Goal: Information Seeking & Learning: Learn about a topic

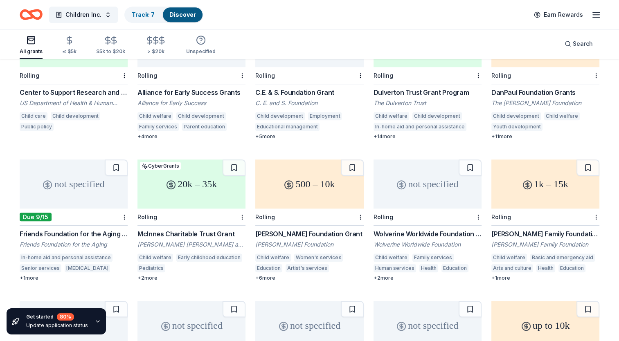
scroll to position [452, 0]
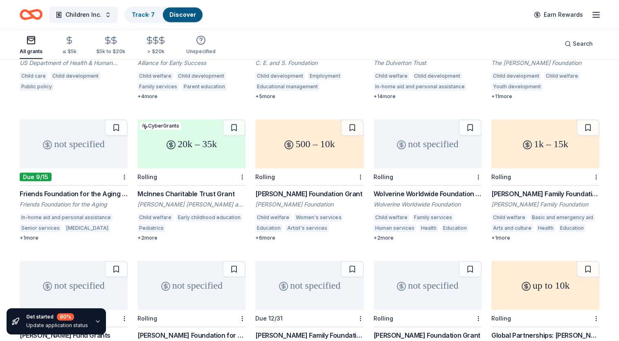
click at [336, 189] on div "Karen Colina Wilson Foundation Grant" at bounding box center [309, 194] width 108 height 10
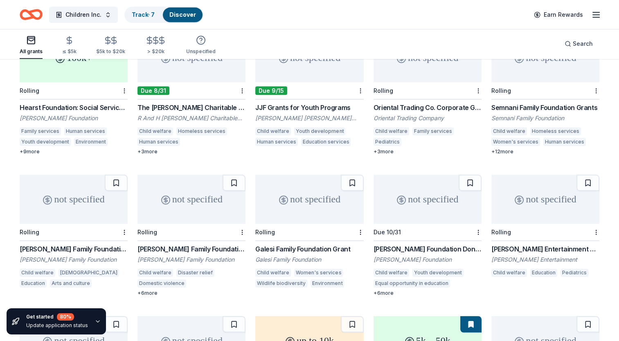
scroll to position [828, 0]
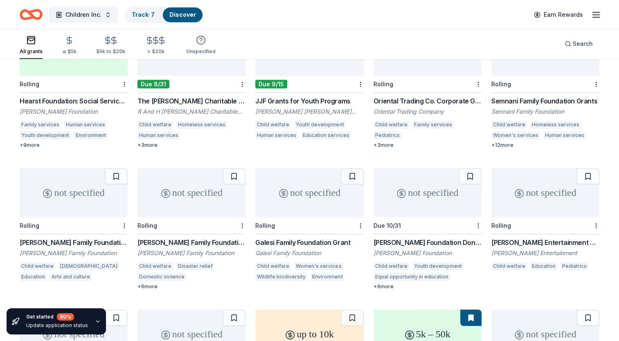
click at [178, 238] on div "Pratt Family Foundation Grant" at bounding box center [192, 243] width 108 height 10
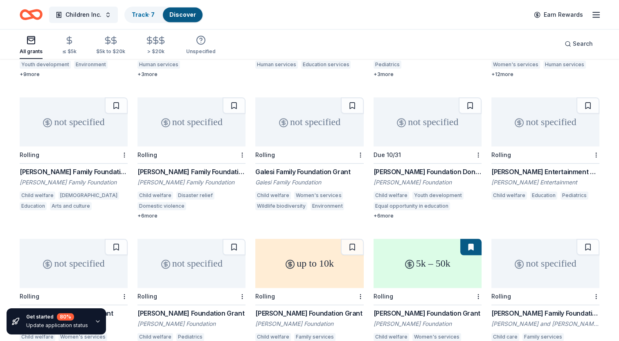
scroll to position [964, 0]
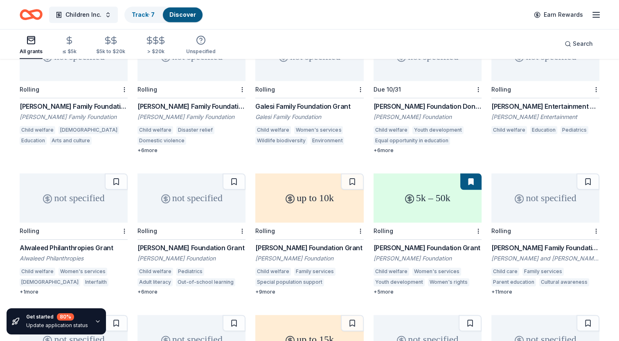
click at [395, 243] on div "Kathryn McQuade Foundation Grant" at bounding box center [428, 248] width 108 height 10
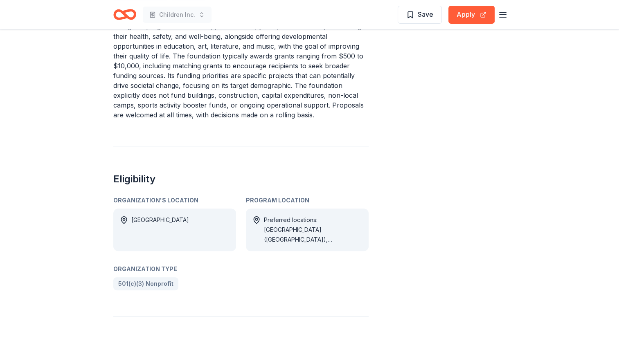
scroll to position [355, 0]
click at [320, 229] on div "Preferred locations: MI (Wayne County), USA" at bounding box center [313, 229] width 98 height 29
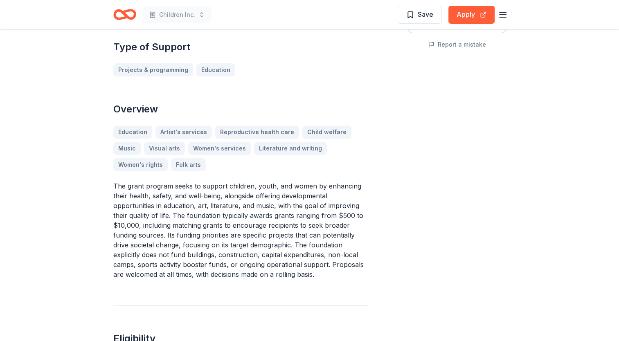
scroll to position [191, 0]
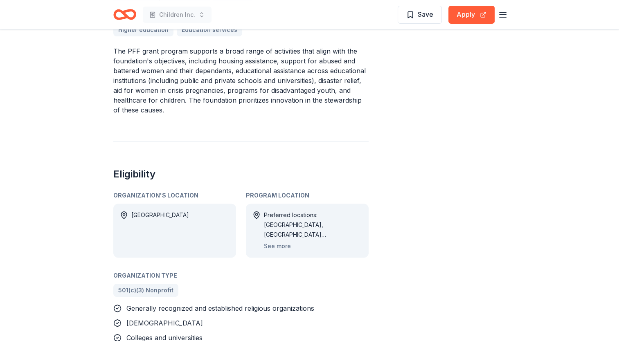
scroll to position [328, 0]
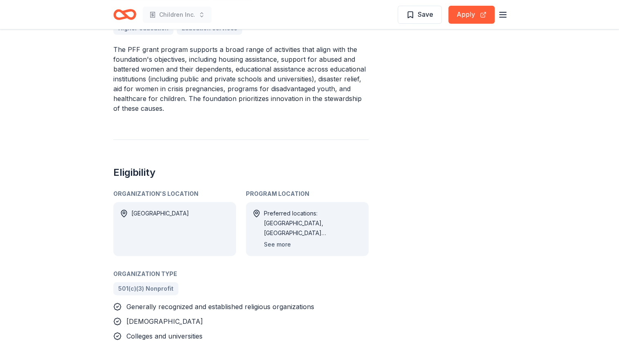
click at [282, 240] on button "See more" at bounding box center [277, 245] width 27 height 10
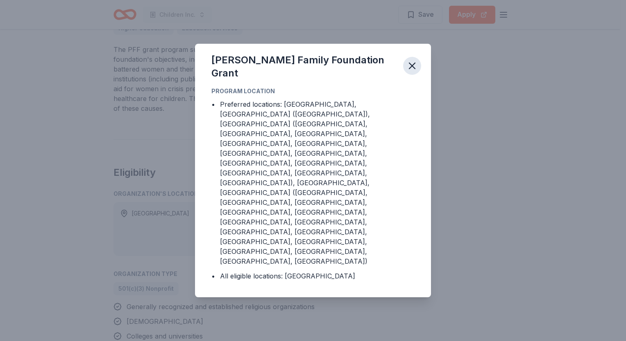
click at [411, 72] on icon "button" at bounding box center [411, 65] width 11 height 11
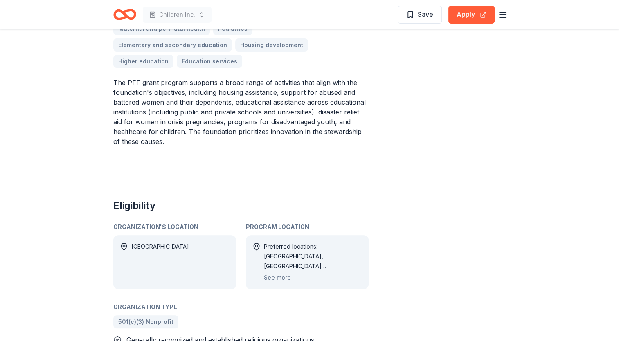
scroll to position [300, 0]
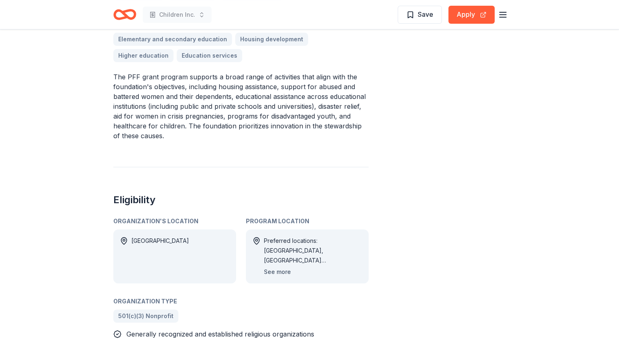
click at [269, 267] on button "See more" at bounding box center [277, 272] width 27 height 10
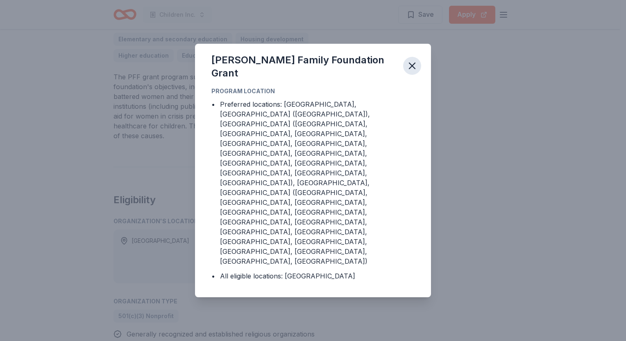
click at [411, 72] on icon "button" at bounding box center [411, 65] width 11 height 11
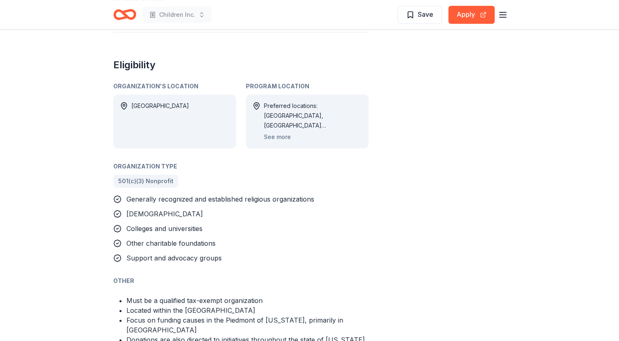
scroll to position [436, 0]
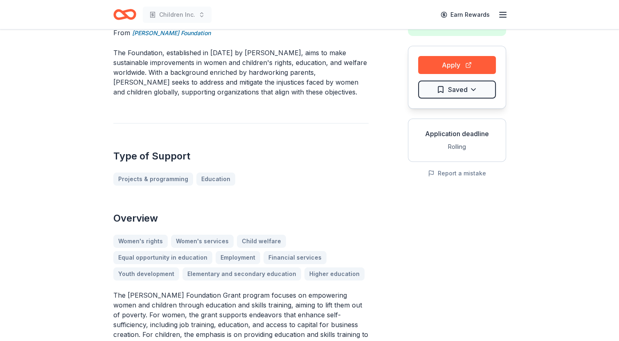
scroll to position [82, 0]
